Goal: Navigation & Orientation: Find specific page/section

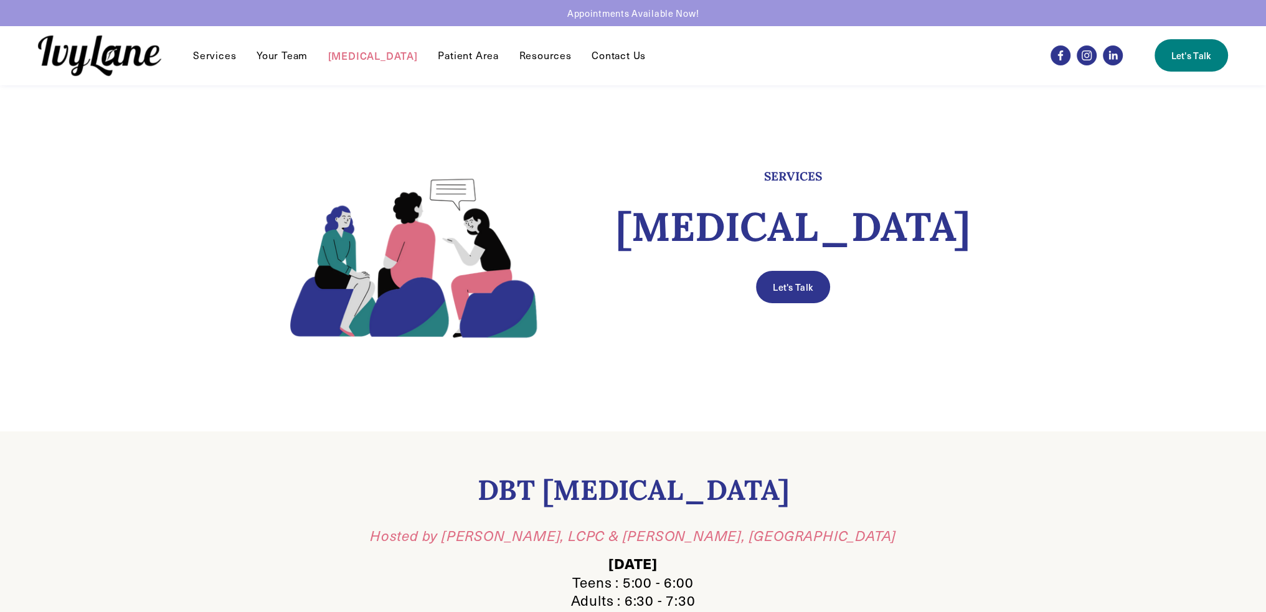
click at [257, 55] on link "Your Team" at bounding box center [282, 55] width 51 height 15
click at [284, 55] on link "Your Team" at bounding box center [282, 55] width 51 height 15
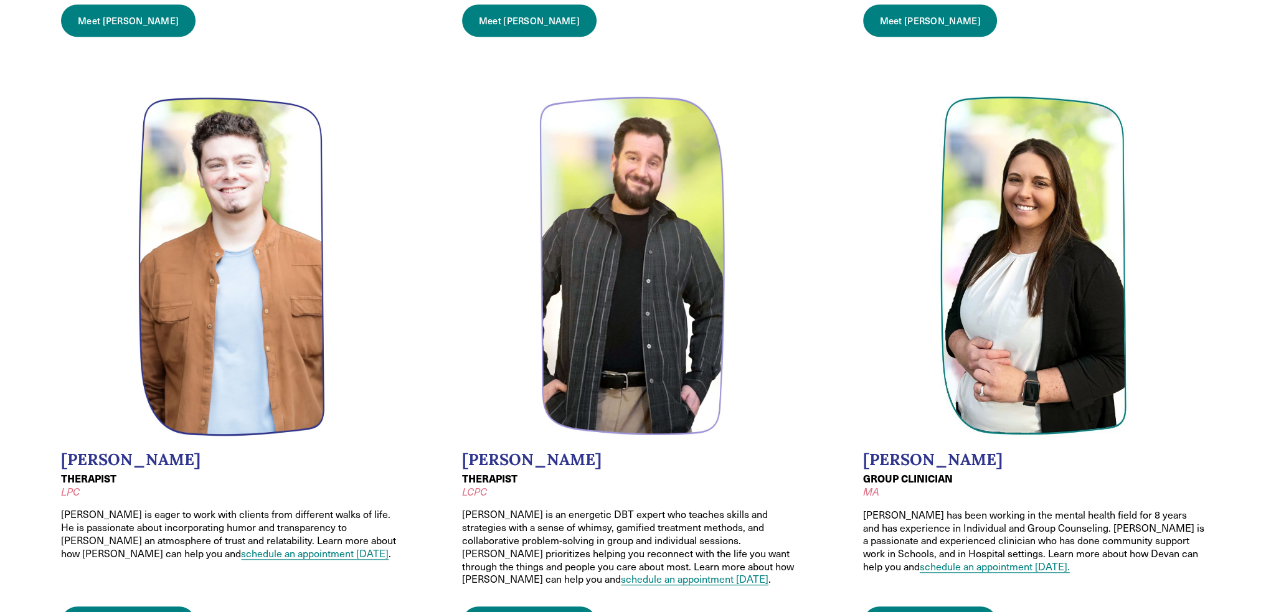
scroll to position [1433, 0]
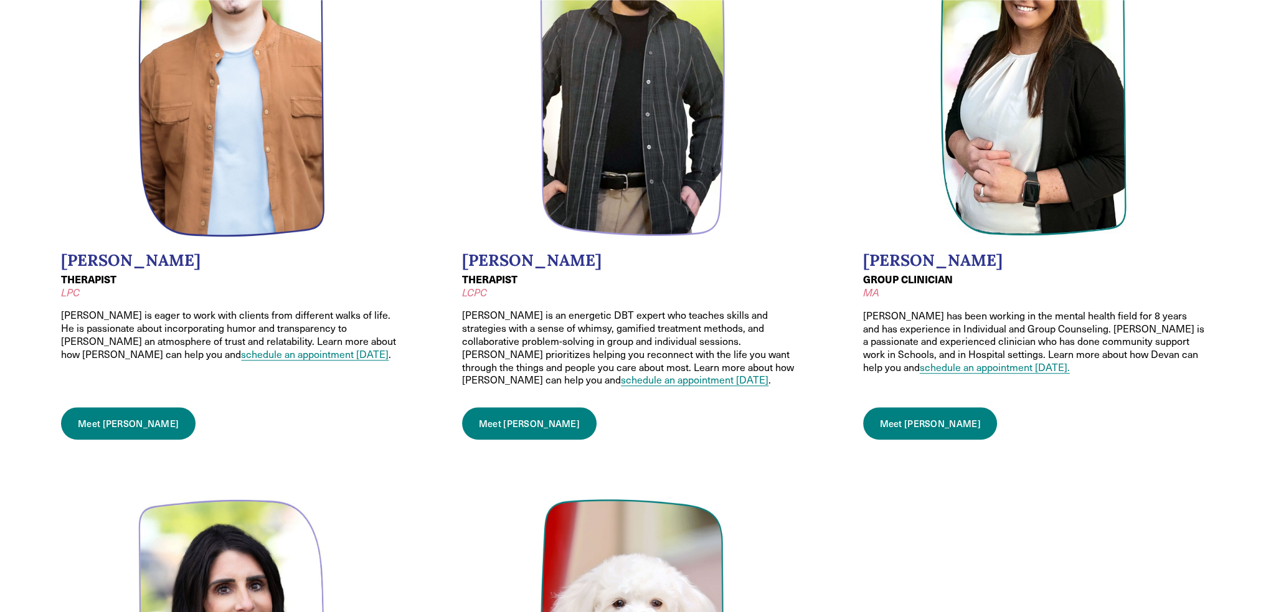
click at [109, 411] on link "Meet [PERSON_NAME]" at bounding box center [128, 423] width 135 height 32
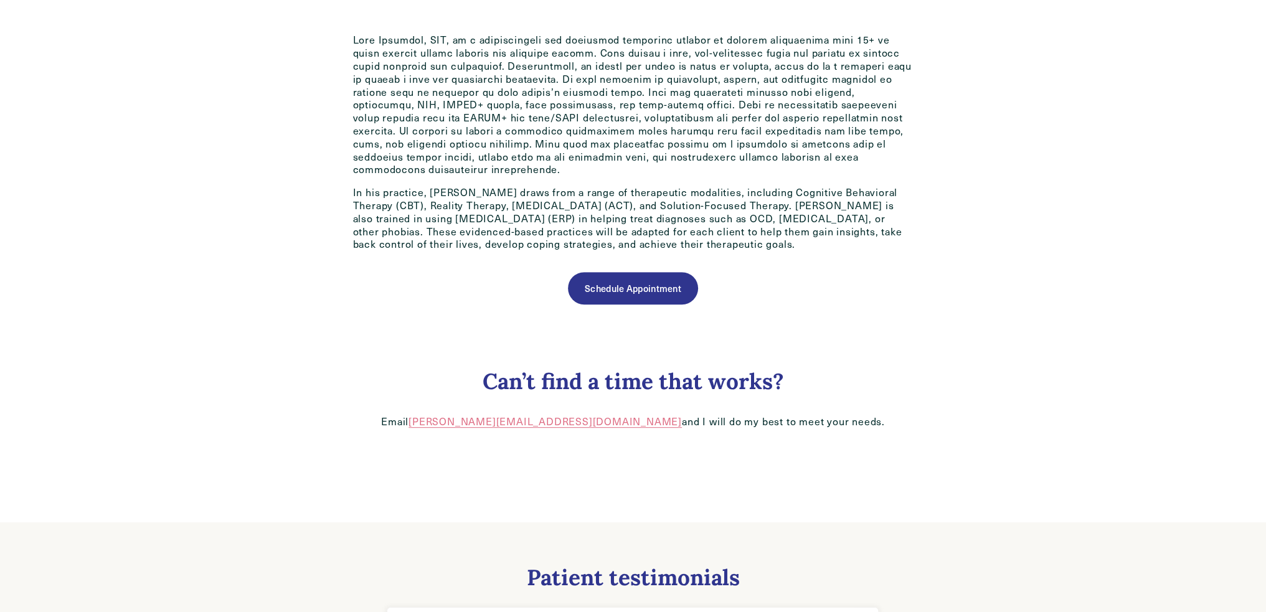
scroll to position [748, 0]
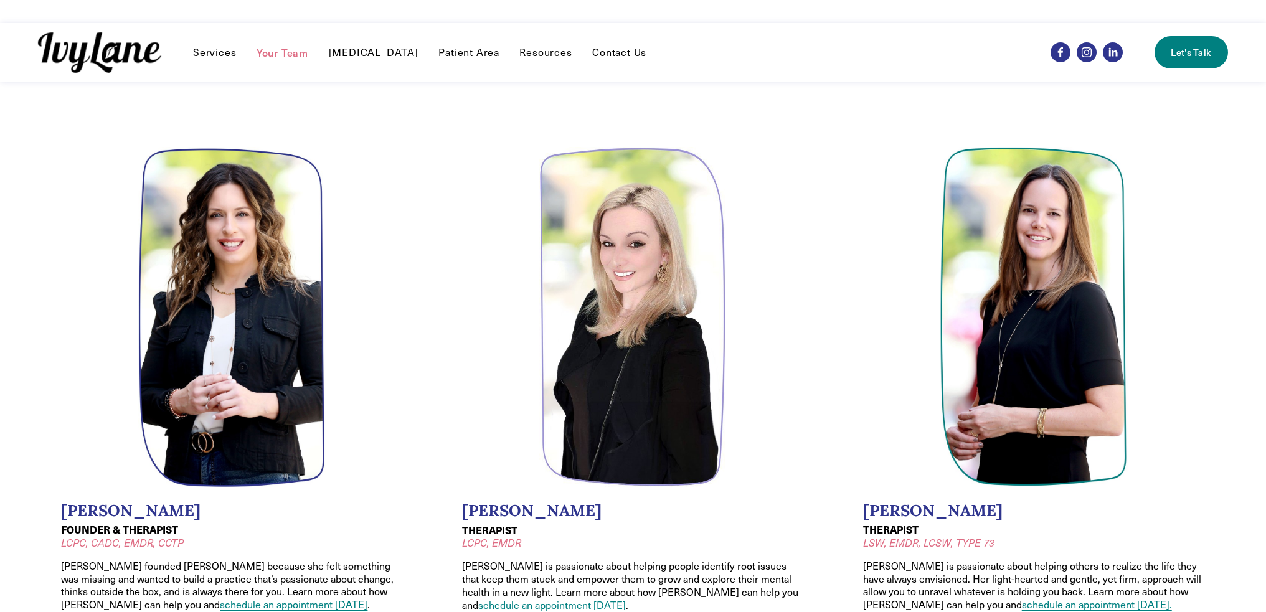
scroll to position [1433, 0]
